Goal: Task Accomplishment & Management: Use online tool/utility

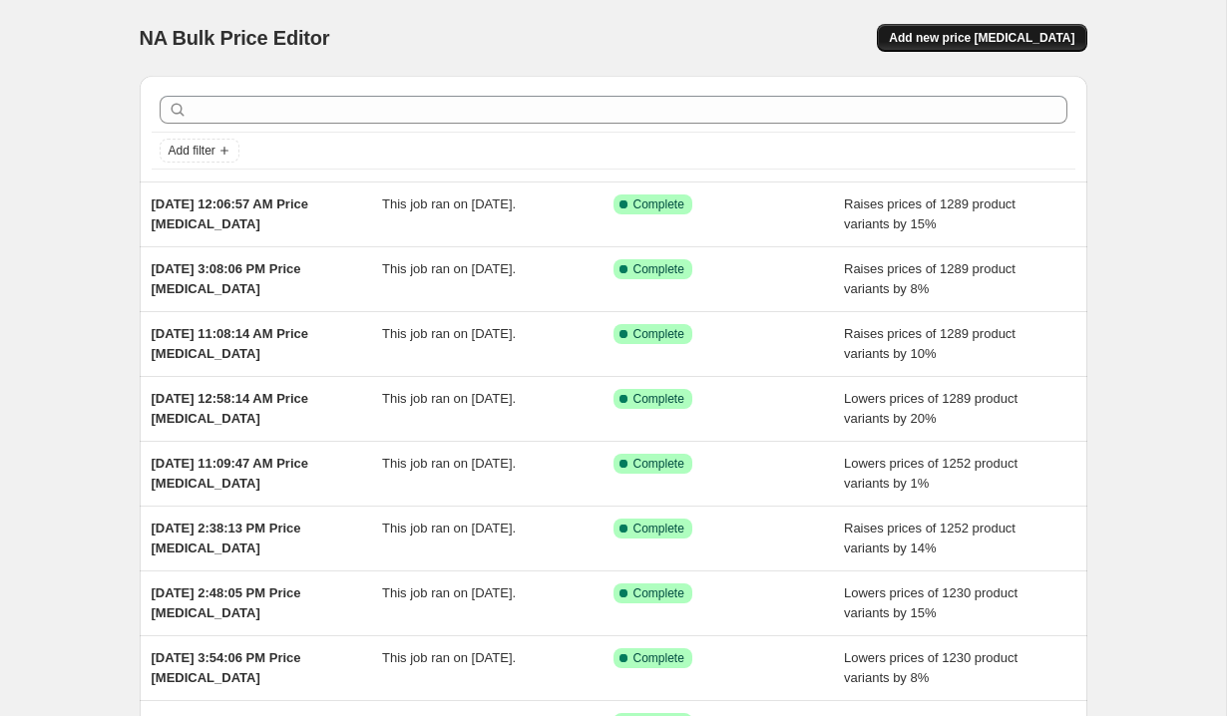
click at [997, 37] on span "Add new price [MEDICAL_DATA]" at bounding box center [982, 38] width 186 height 16
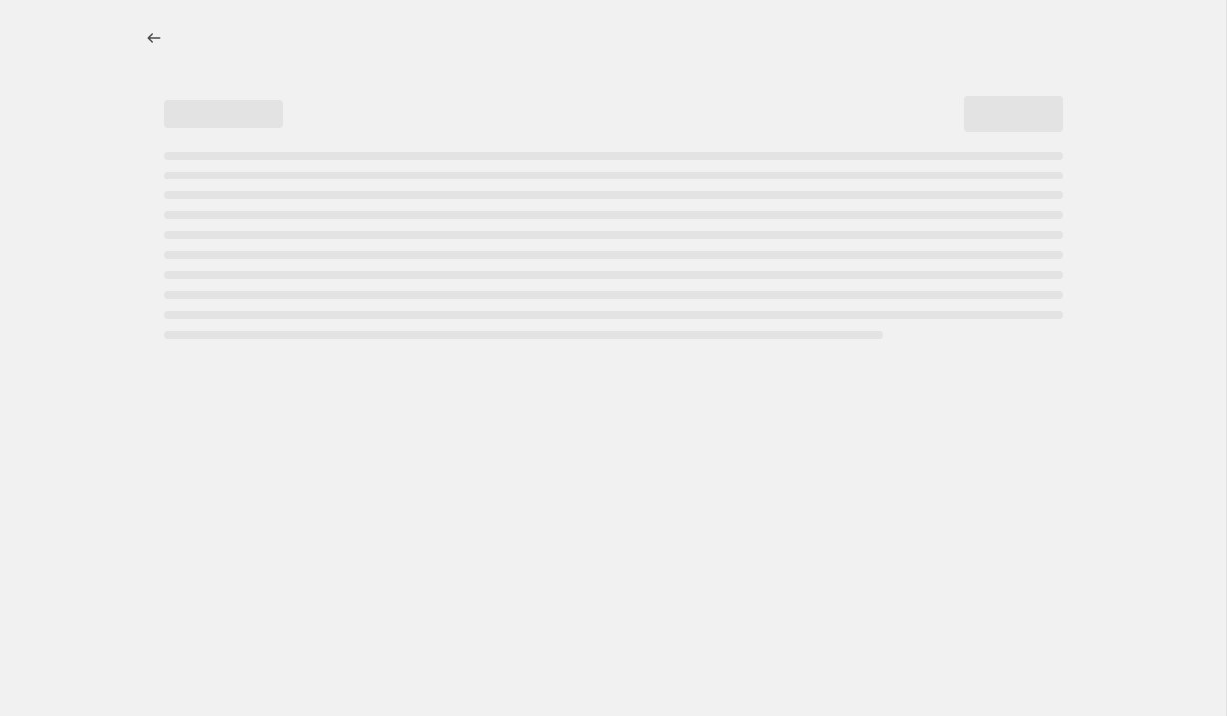
select select "percentage"
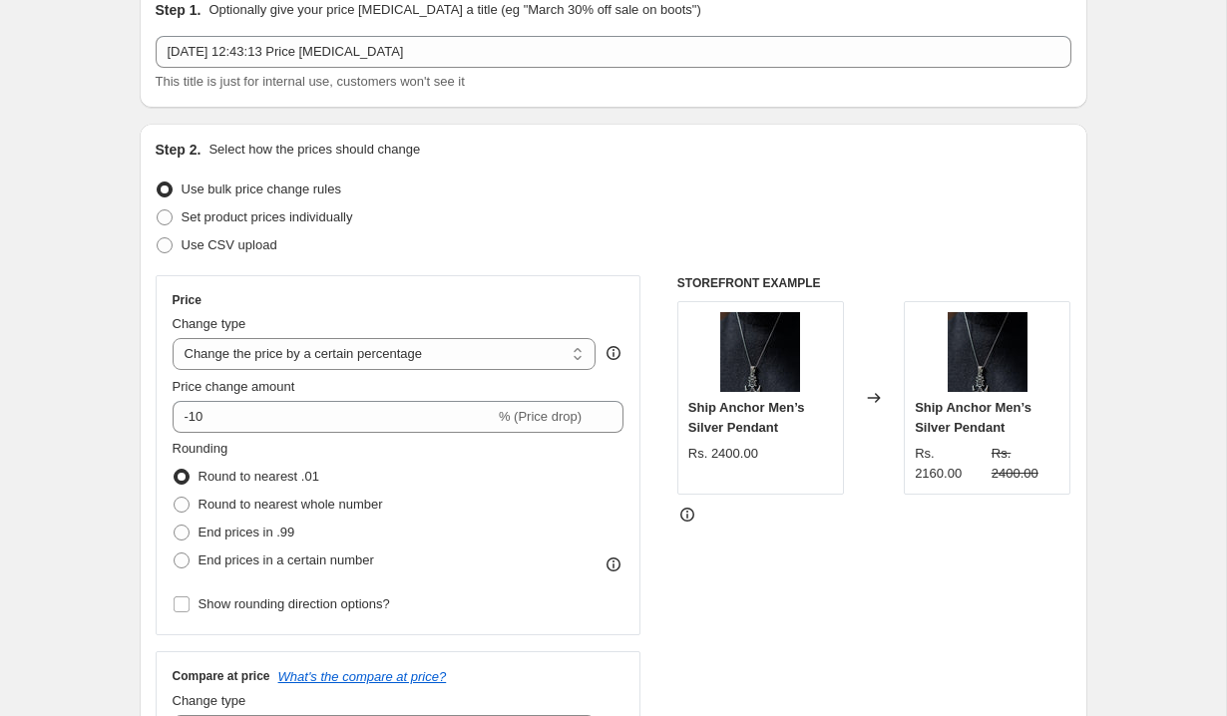
scroll to position [84, 0]
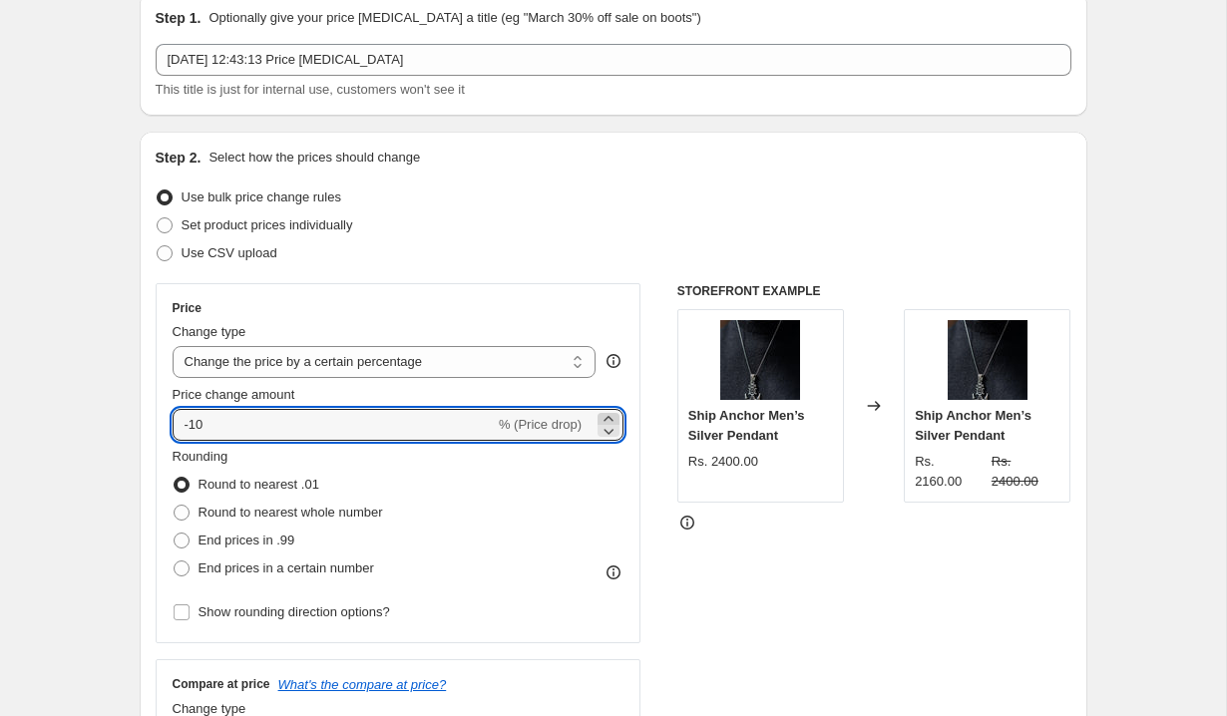
click at [605, 417] on icon at bounding box center [607, 418] width 9 height 5
click at [612, 440] on icon at bounding box center [608, 431] width 20 height 20
click at [612, 439] on icon at bounding box center [608, 431] width 20 height 20
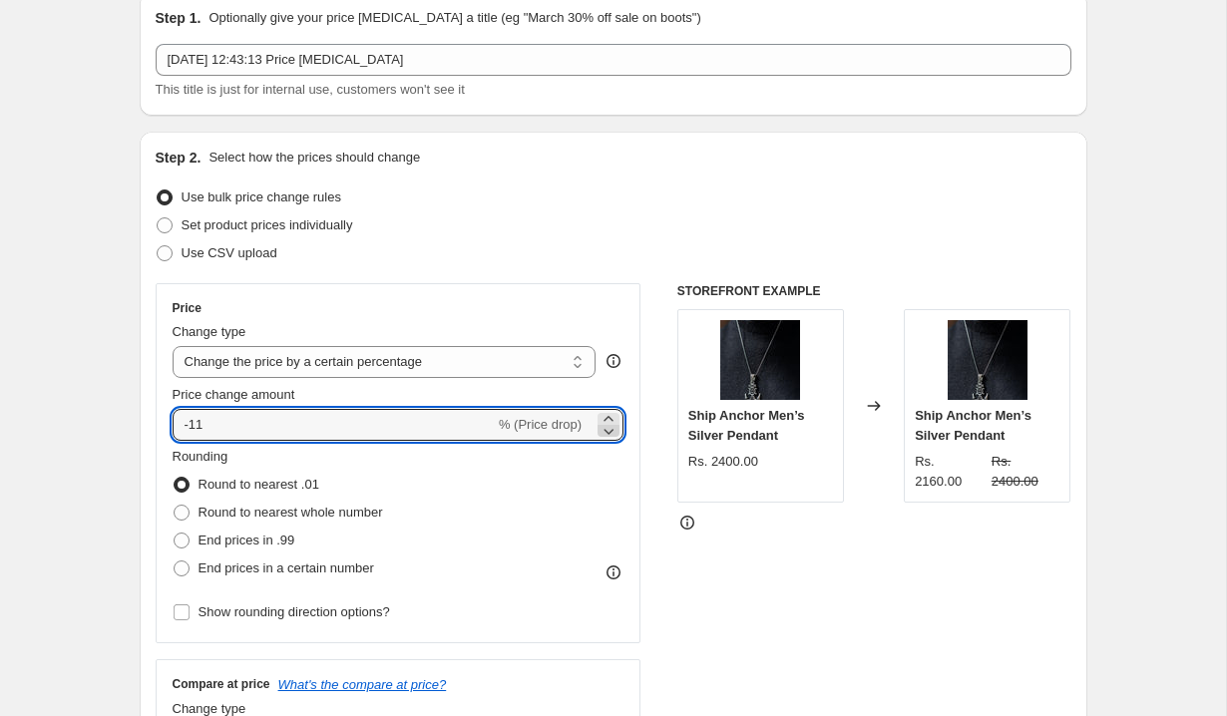
click at [612, 439] on icon at bounding box center [608, 431] width 20 height 20
click at [612, 422] on icon at bounding box center [608, 431] width 20 height 20
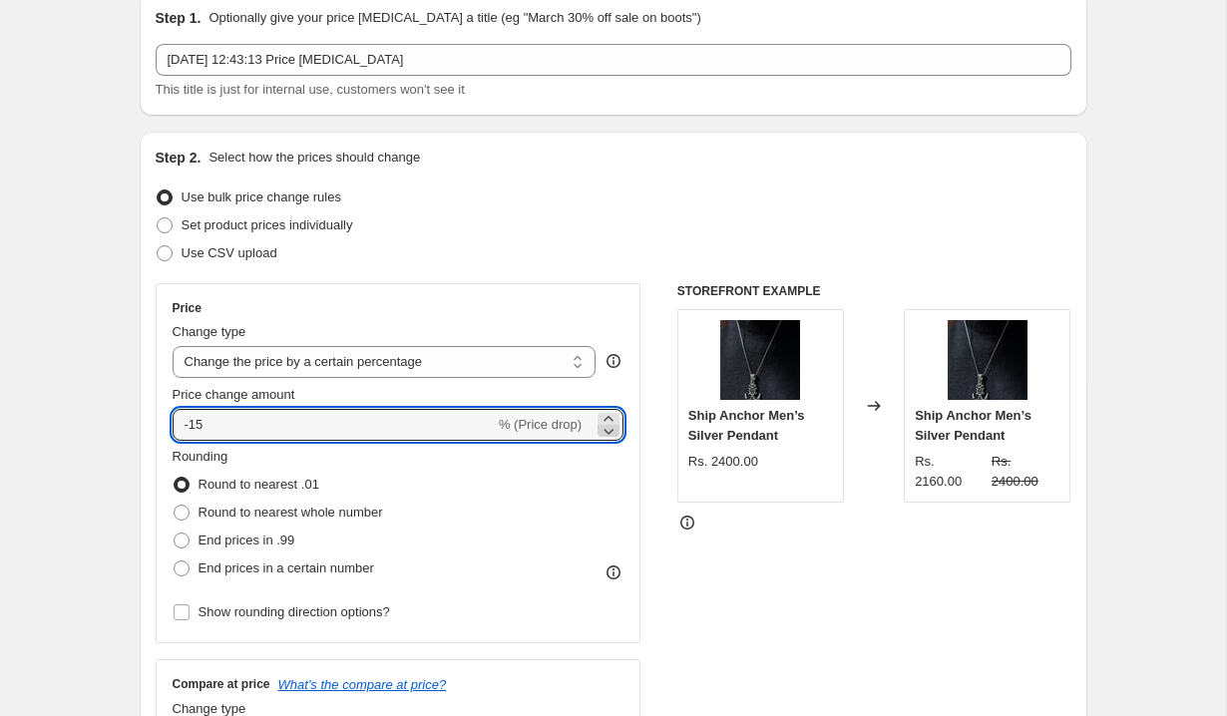
type input "-16"
click at [571, 358] on select "Change the price to a certain amount Change the price by a certain amount Chang…" at bounding box center [385, 362] width 424 height 32
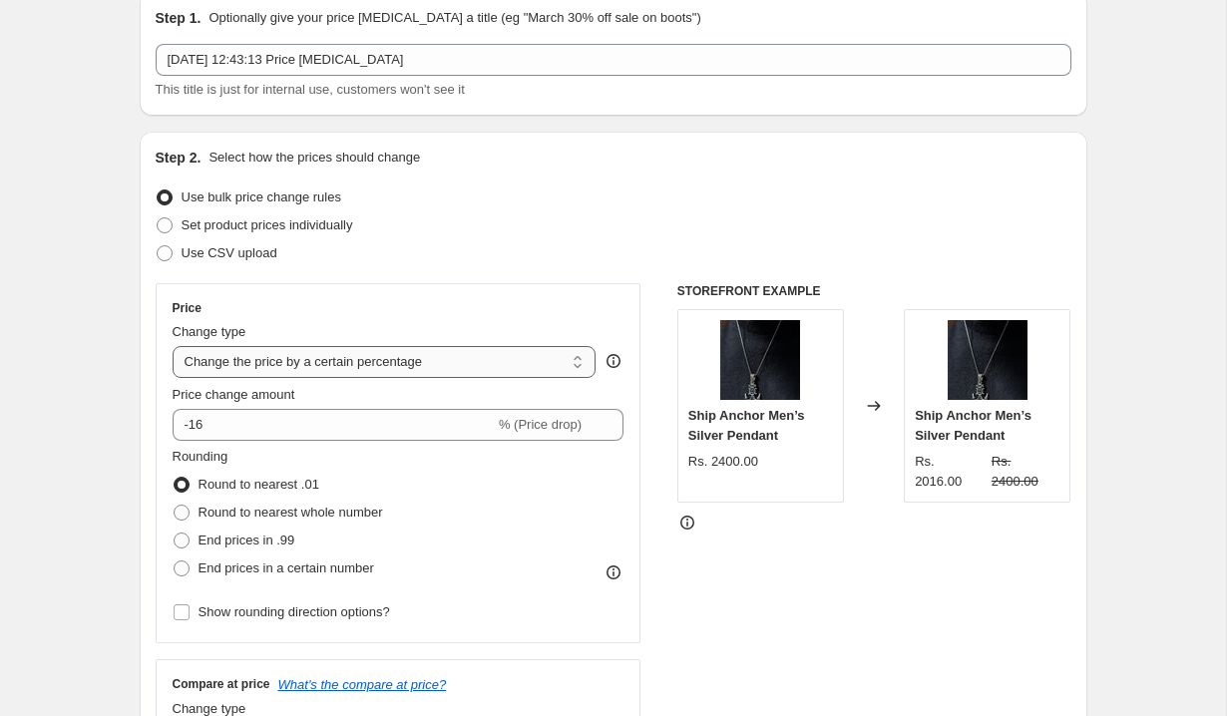
click at [173, 346] on select "Change the price to a certain amount Change the price by a certain amount Chang…" at bounding box center [385, 362] width 424 height 32
click at [520, 427] on span "% (Price drop)" at bounding box center [540, 424] width 83 height 15
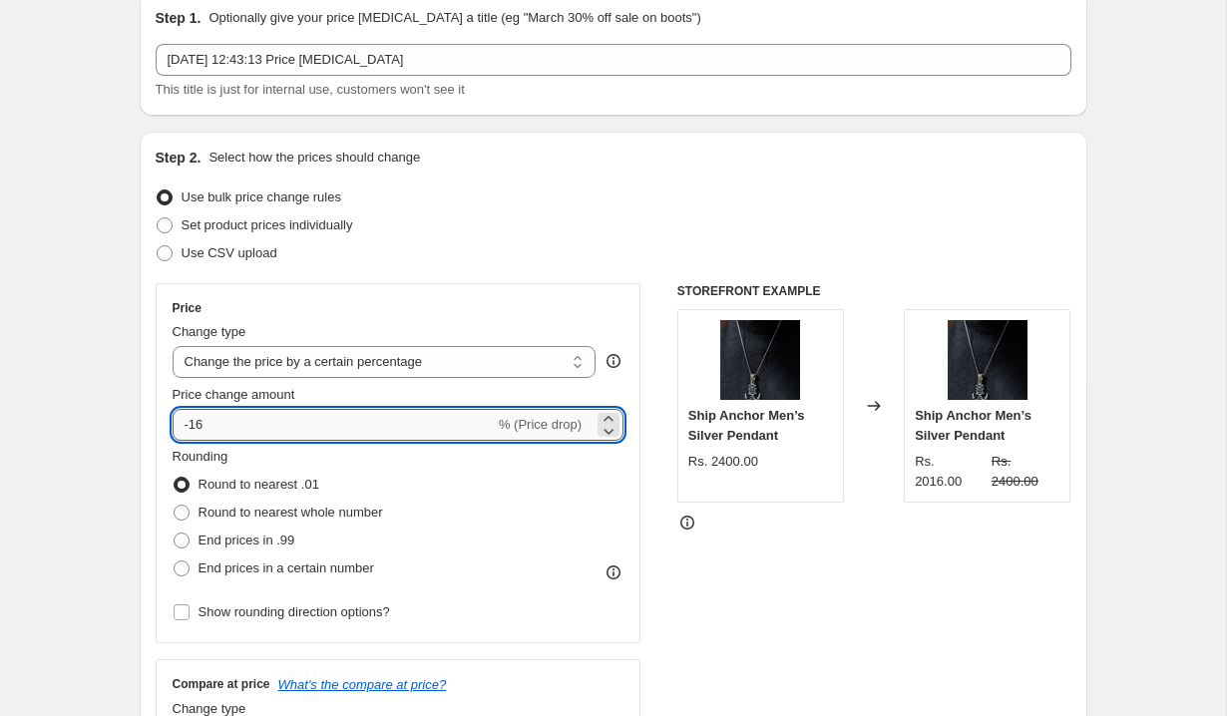
drag, startPoint x: 404, startPoint y: 419, endPoint x: 190, endPoint y: 419, distance: 213.4
click at [190, 419] on input "-16" at bounding box center [334, 425] width 322 height 32
click at [495, 510] on div "Rounding Round to nearest .01 Round to nearest whole number End prices in .99 E…" at bounding box center [399, 515] width 452 height 136
click at [460, 436] on input "10" at bounding box center [322, 425] width 299 height 32
click at [453, 422] on input "10" at bounding box center [322, 425] width 299 height 32
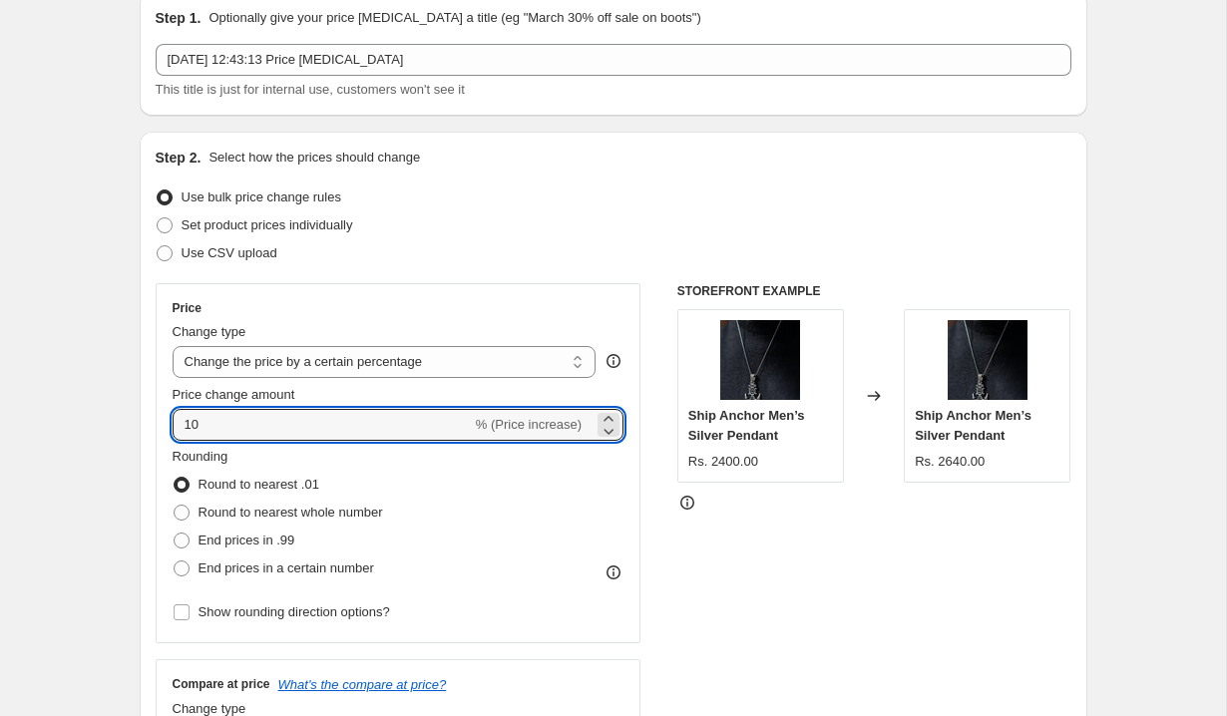
type input "1"
type input "20"
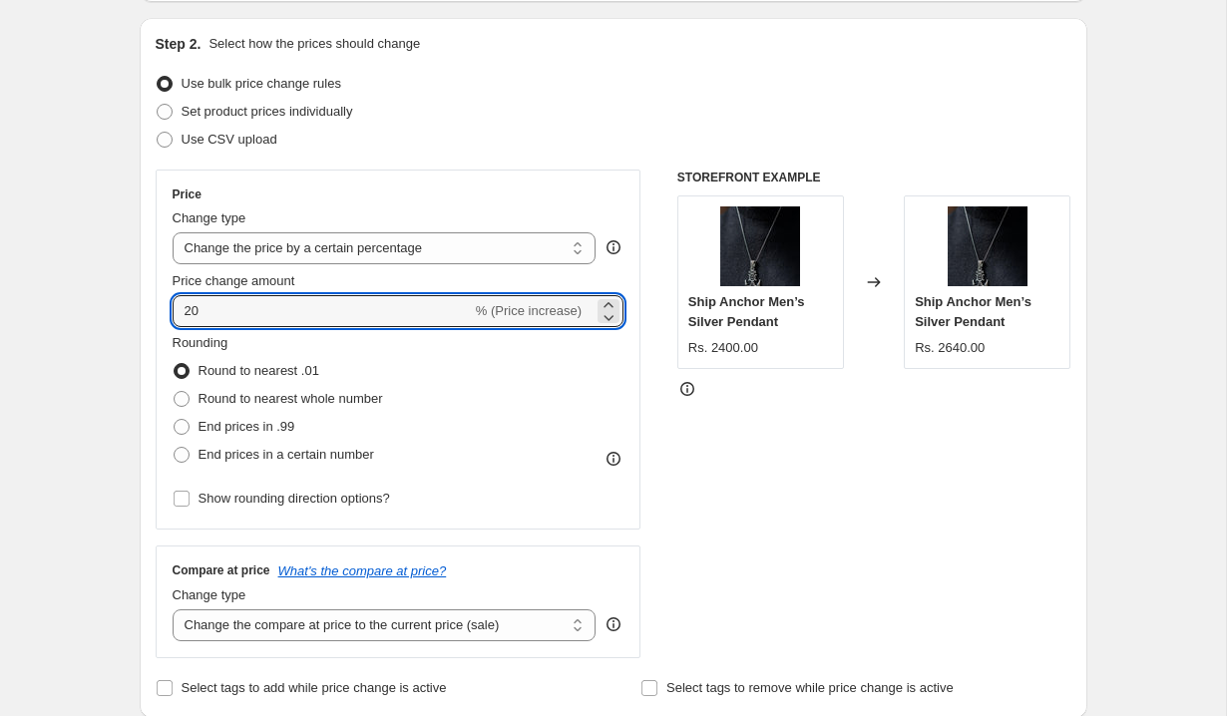
scroll to position [0, 0]
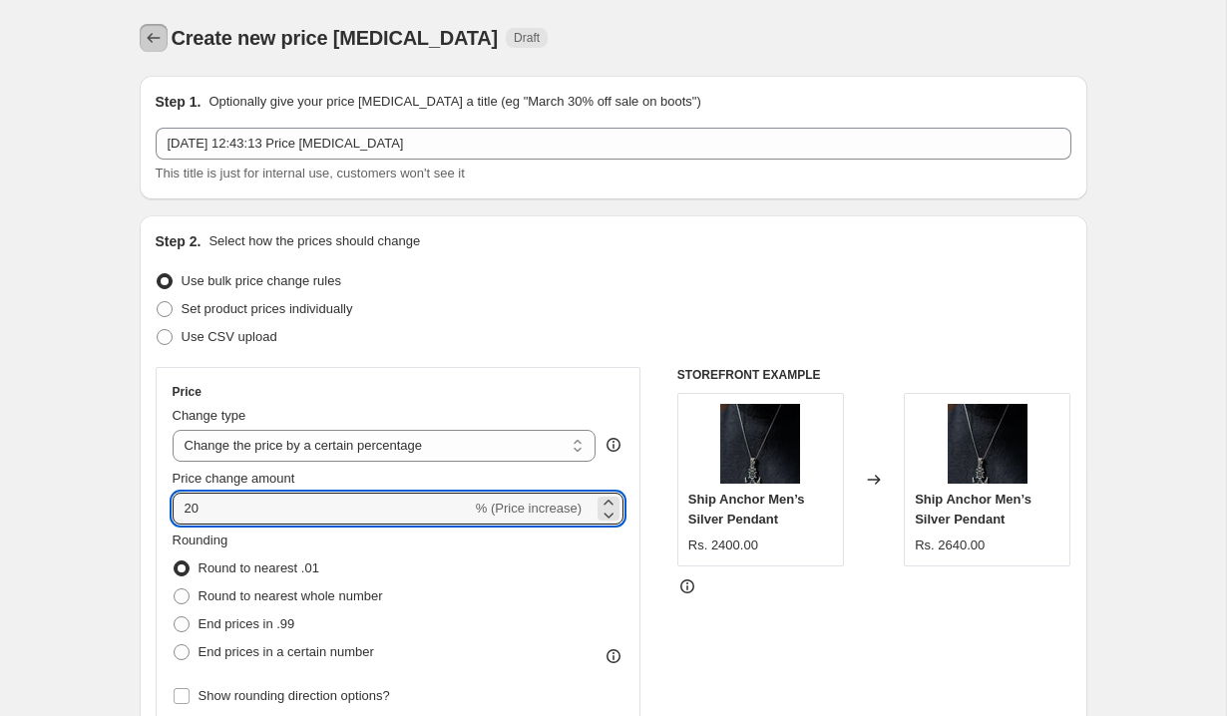
click at [150, 29] on icon "Price change jobs" at bounding box center [154, 38] width 20 height 20
